Goal: Navigation & Orientation: Find specific page/section

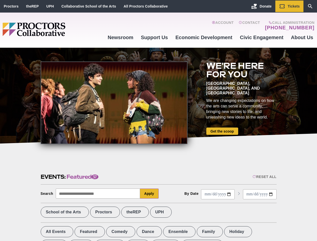
click at [159, 121] on div at bounding box center [114, 103] width 147 height 83
click at [264, 177] on div "Reset All" at bounding box center [265, 177] width 24 height 4
click at [150, 194] on button "Apply" at bounding box center [149, 194] width 19 height 10
